Goal: Go to known website: Access a specific website the user already knows

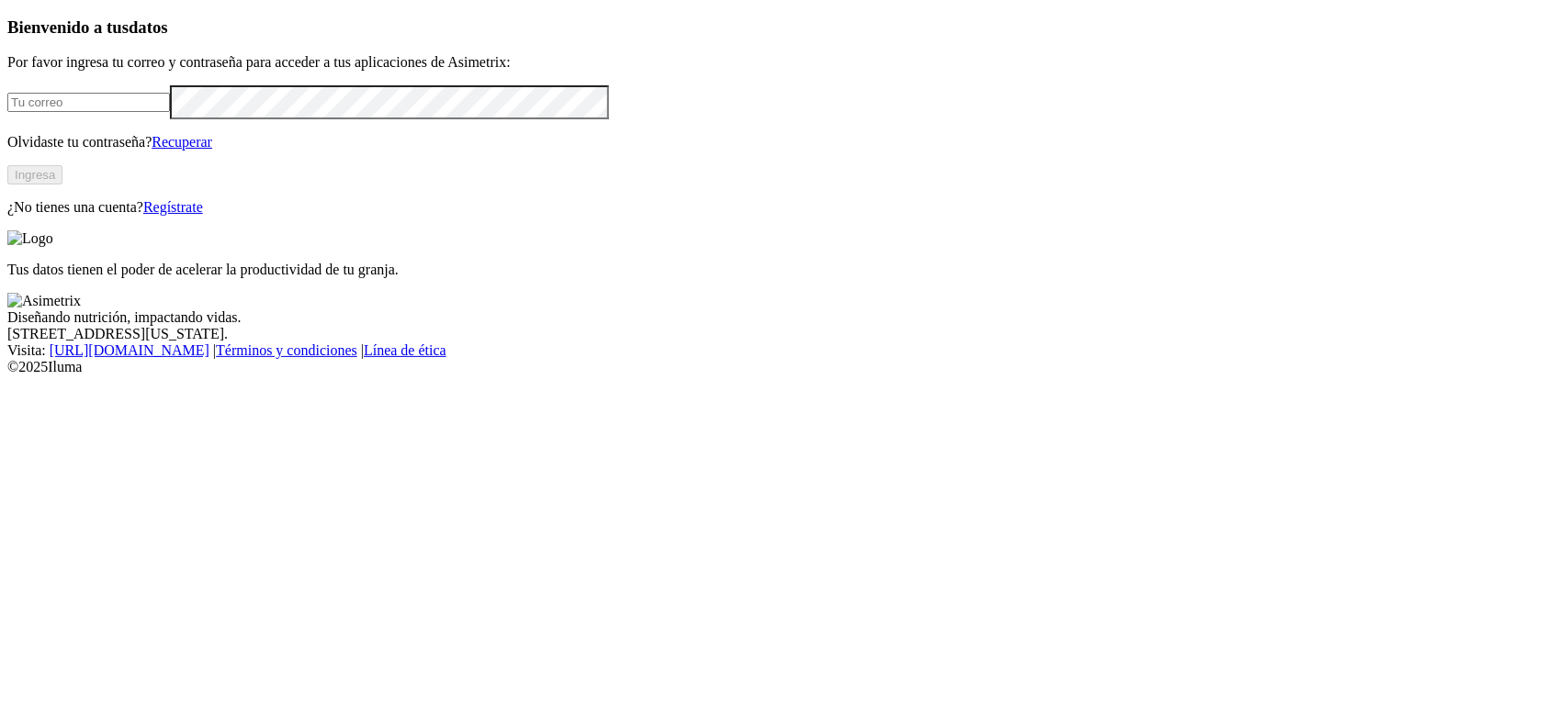
type input "[PERSON_NAME][EMAIL_ADDRESS][DOMAIN_NAME]"
click at [63, 184] on button "Ingresa" at bounding box center [35, 175] width 55 height 19
